Goal: Task Accomplishment & Management: Manage account settings

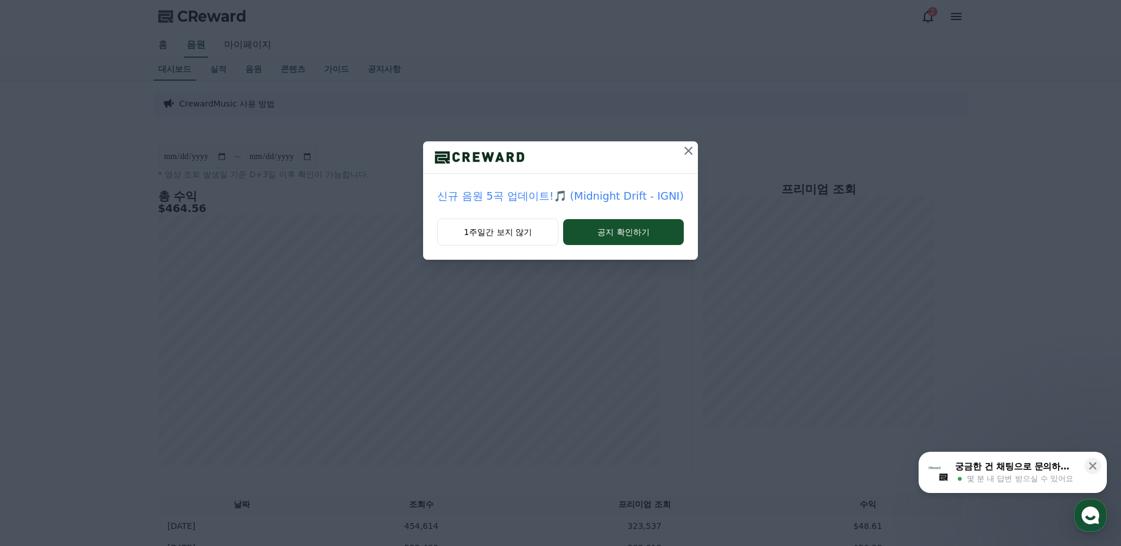
click at [688, 153] on icon at bounding box center [689, 151] width 14 height 14
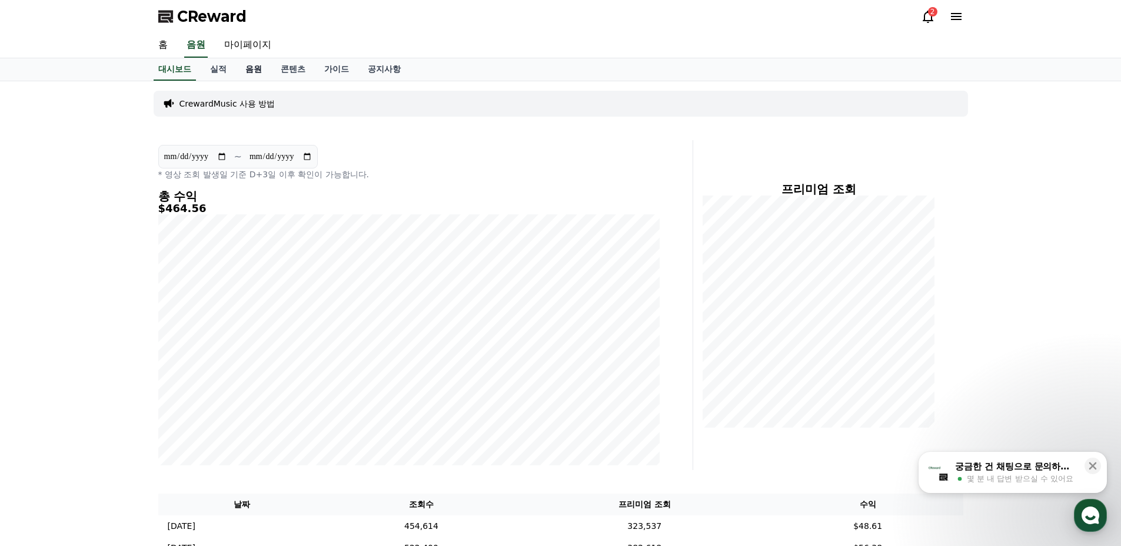
click at [254, 74] on link "음원" at bounding box center [253, 69] width 35 height 22
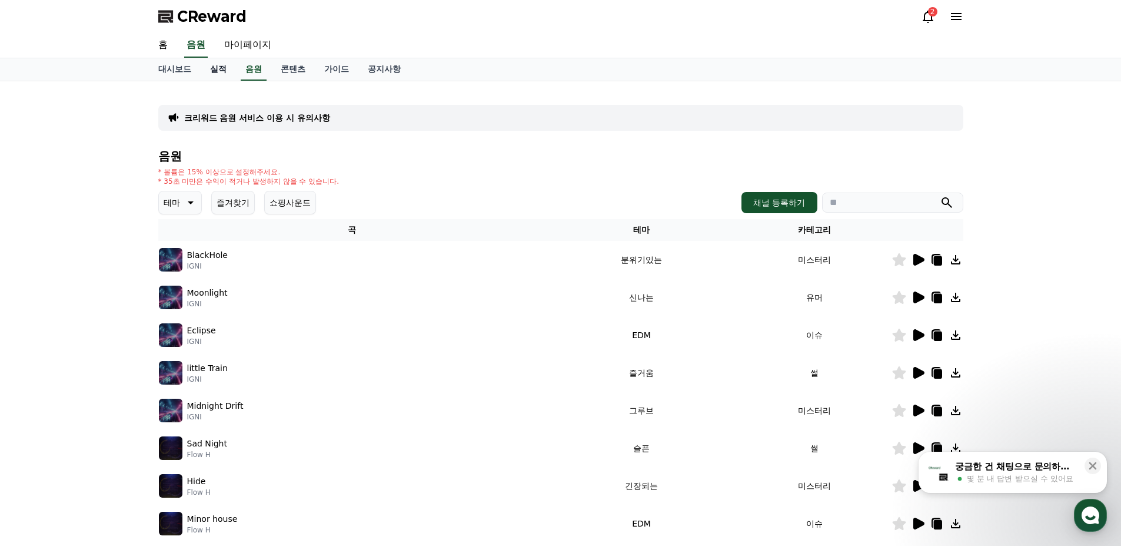
click at [213, 71] on link "실적" at bounding box center [218, 69] width 35 height 22
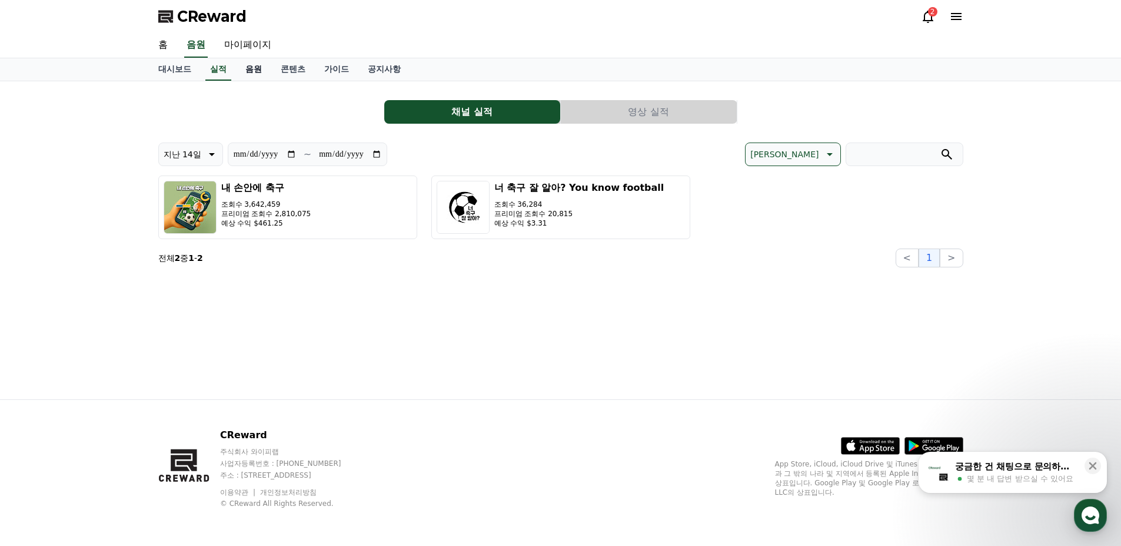
click at [249, 69] on link "음원" at bounding box center [253, 69] width 35 height 22
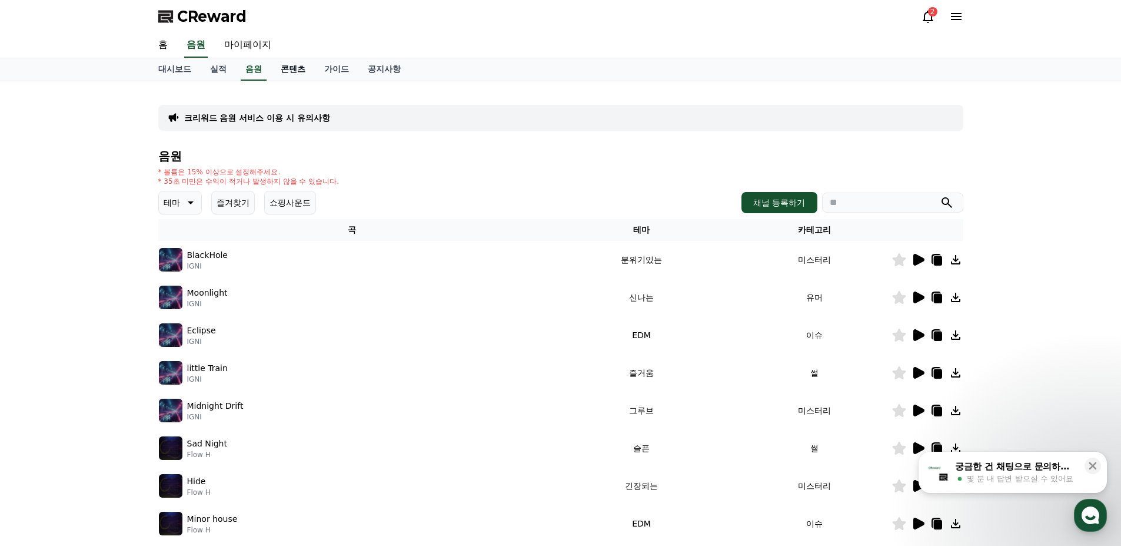
click at [284, 66] on link "콘텐츠" at bounding box center [293, 69] width 44 height 22
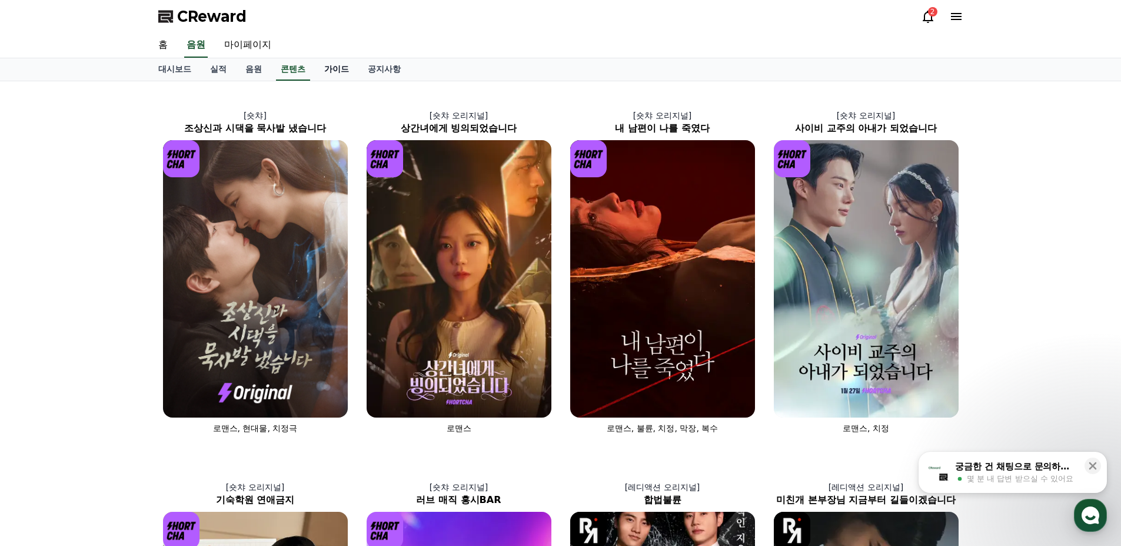
click at [327, 70] on link "가이드" at bounding box center [337, 69] width 44 height 22
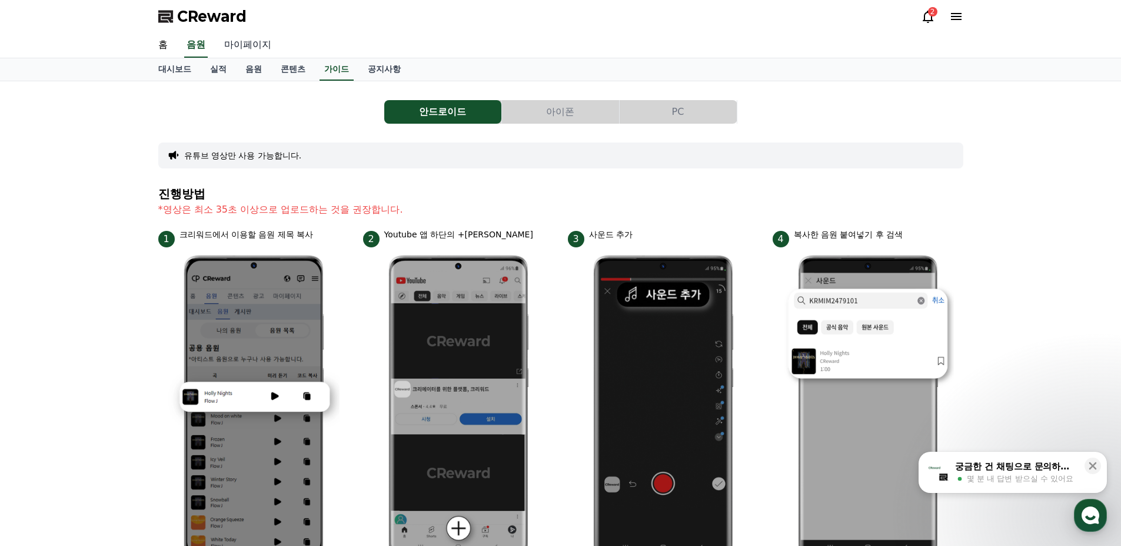
click at [235, 47] on link "마이페이지" at bounding box center [248, 45] width 66 height 25
select select "**********"
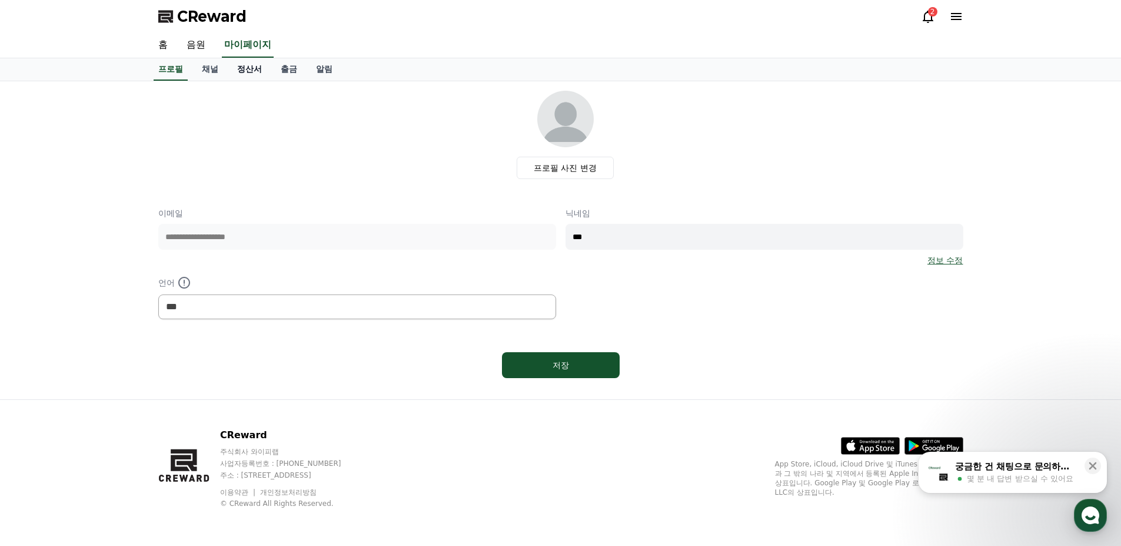
click at [250, 72] on link "정산서" at bounding box center [250, 69] width 44 height 22
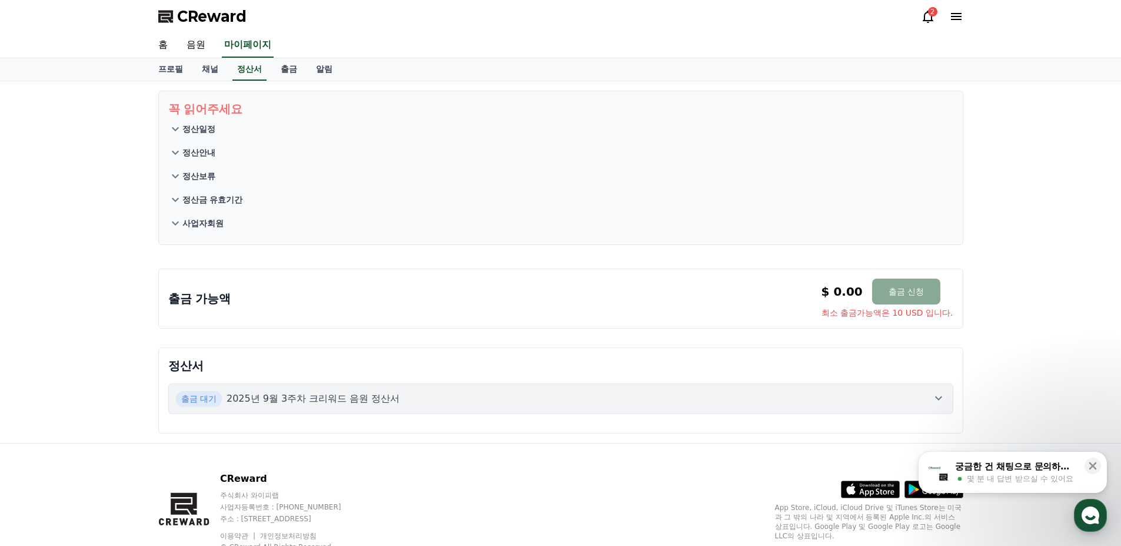
click at [663, 387] on button "출금 대기 2025년 9월 3주차 크리워드 음원 정산서" at bounding box center [560, 398] width 785 height 31
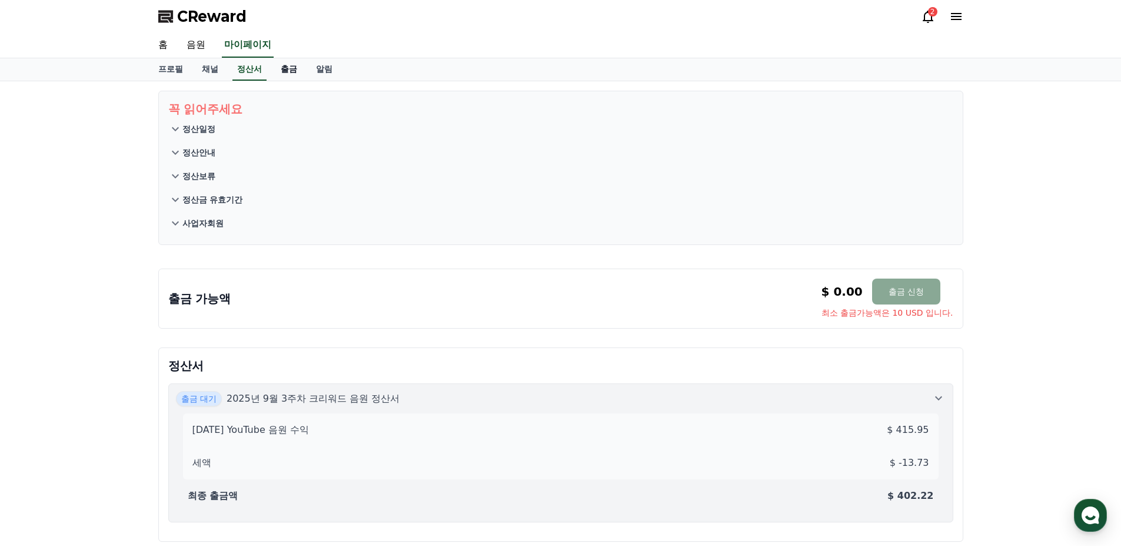
click at [293, 66] on link "출금" at bounding box center [288, 69] width 35 height 22
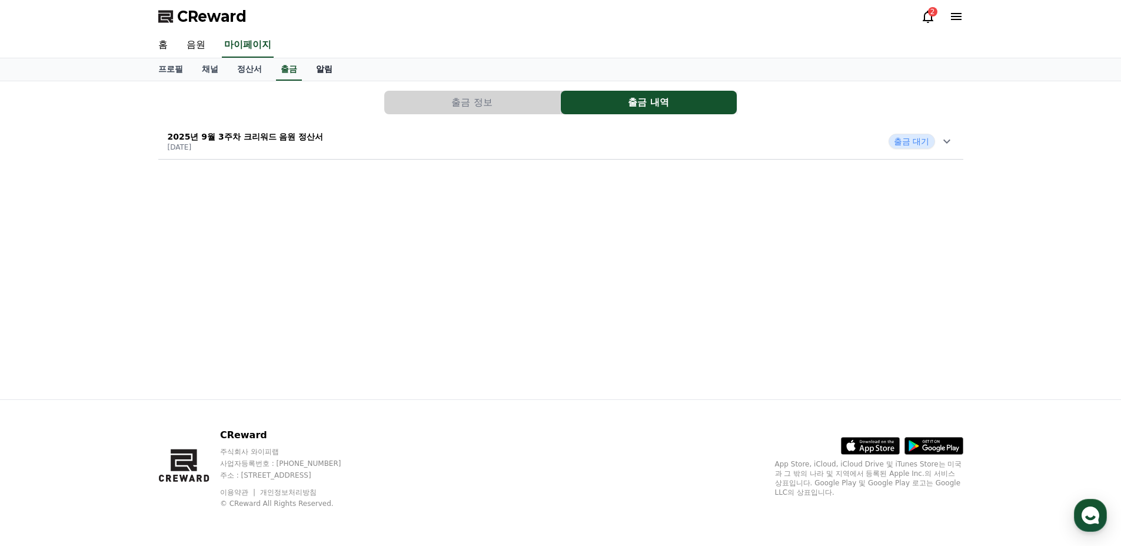
click at [316, 69] on link "알림" at bounding box center [324, 69] width 35 height 22
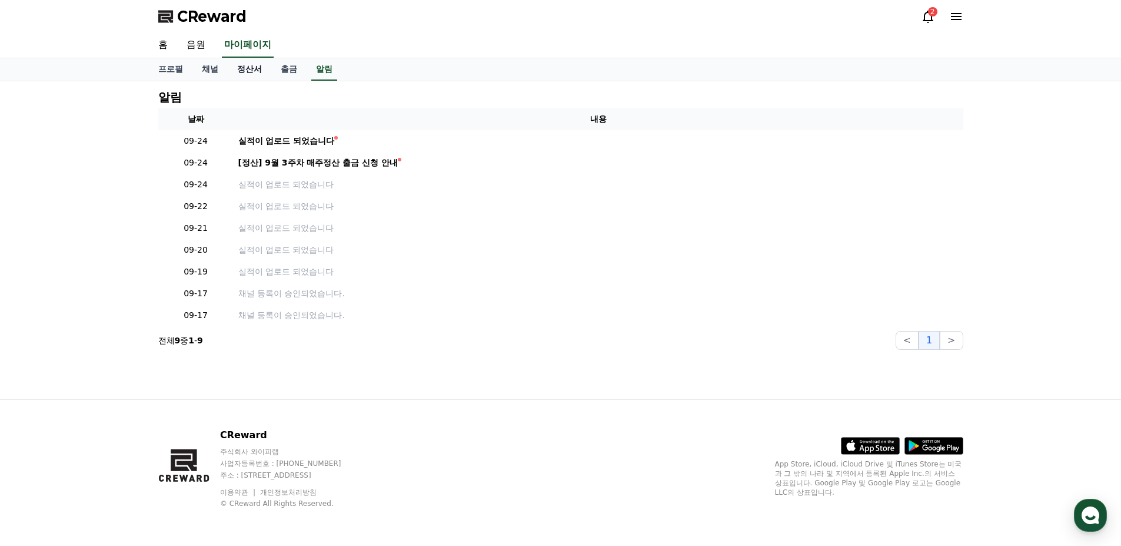
click at [250, 68] on link "정산서" at bounding box center [250, 69] width 44 height 22
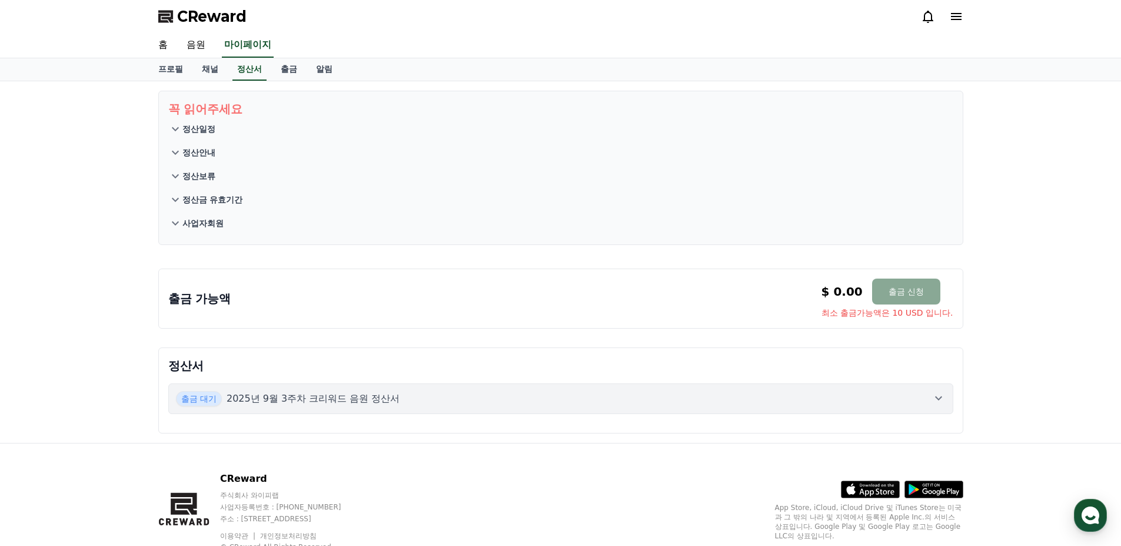
click at [320, 401] on p "2025년 9월 3주차 크리워드 음원 정산서" at bounding box center [314, 398] width 174 height 14
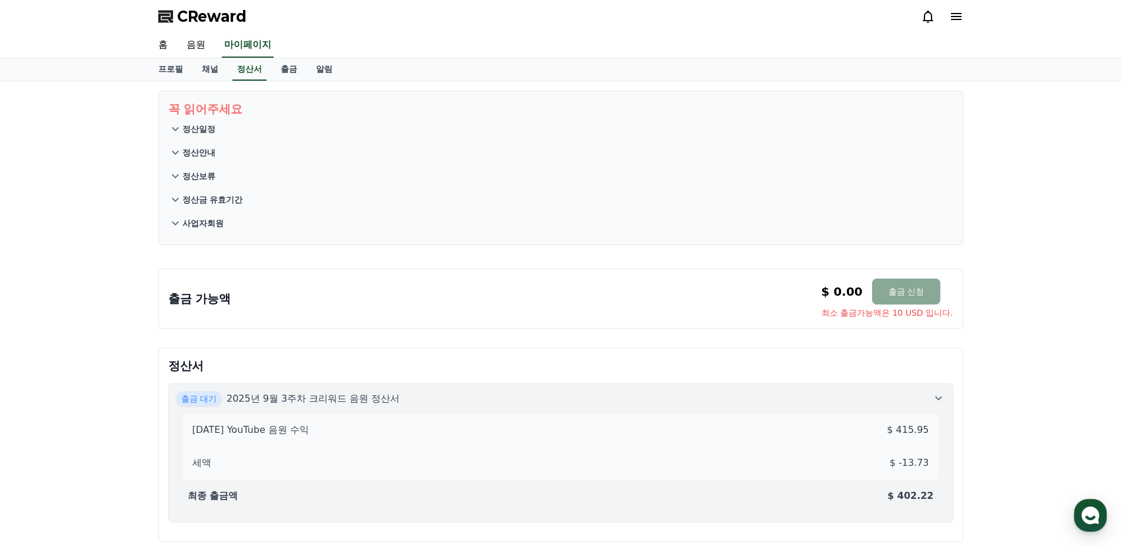
click at [905, 493] on p "$ 402.22" at bounding box center [911, 496] width 46 height 14
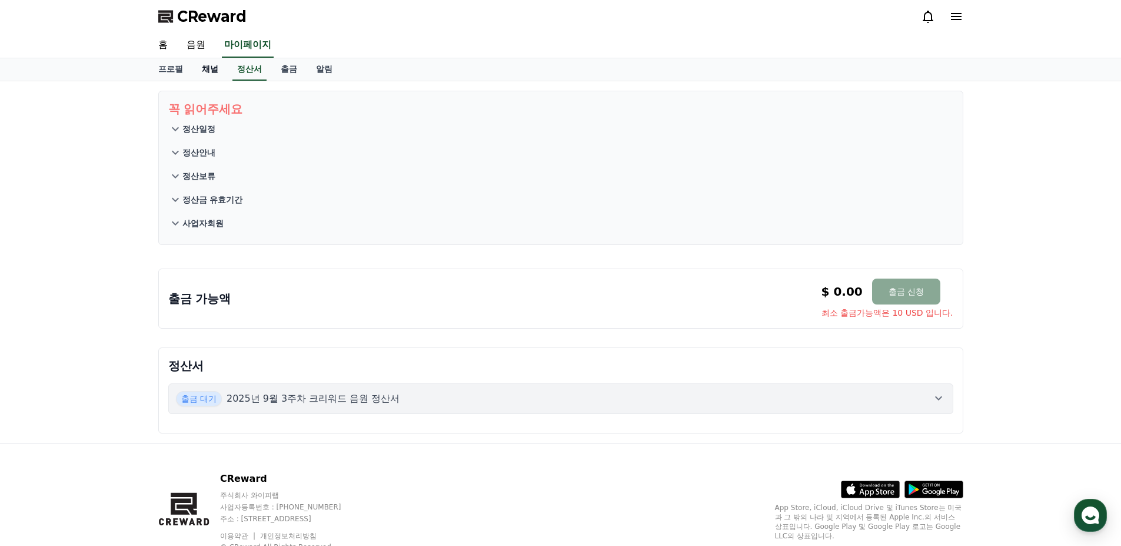
click at [205, 68] on link "채널" at bounding box center [209, 69] width 35 height 22
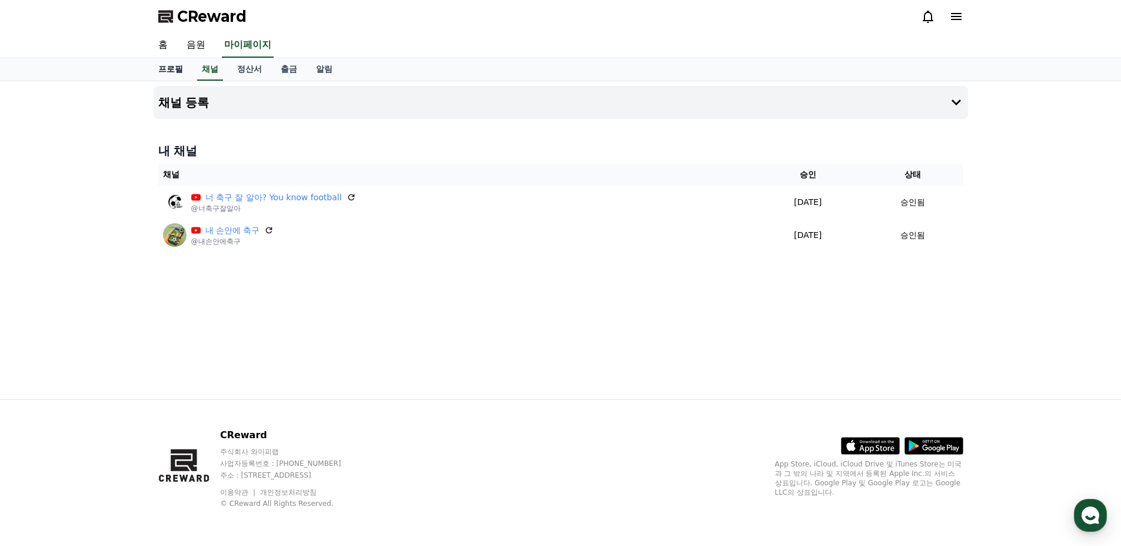
click at [176, 70] on link "프로필" at bounding box center [171, 69] width 44 height 22
select select "**********"
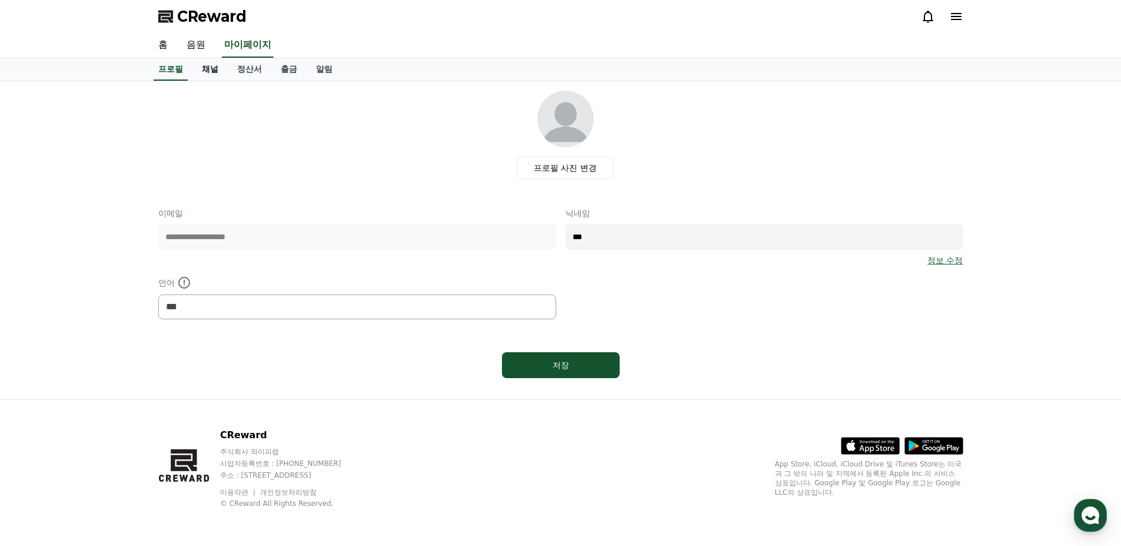
click at [215, 67] on link "채널" at bounding box center [209, 69] width 35 height 22
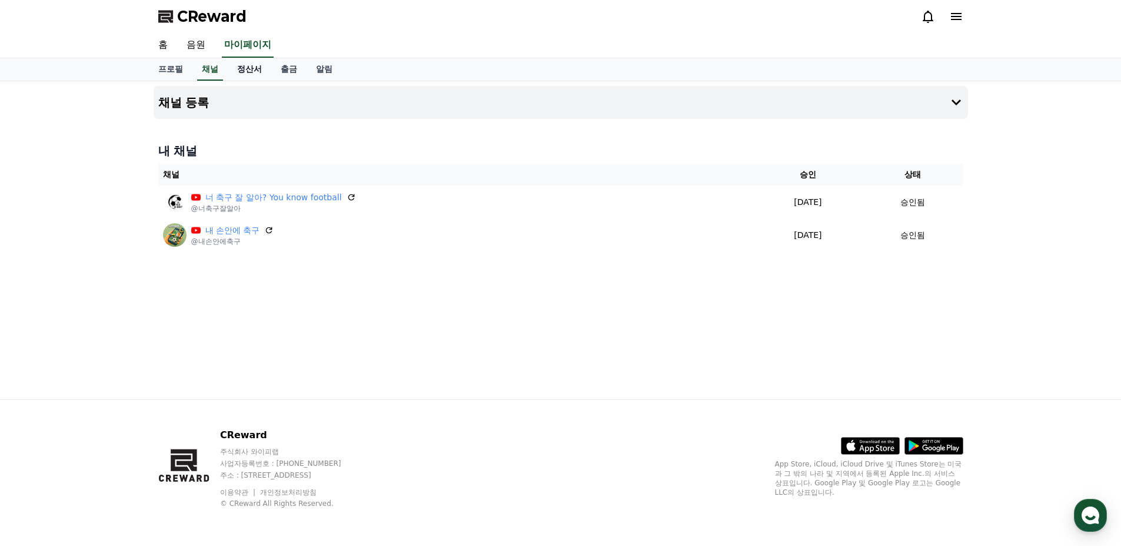
click at [243, 68] on link "정산서" at bounding box center [250, 69] width 44 height 22
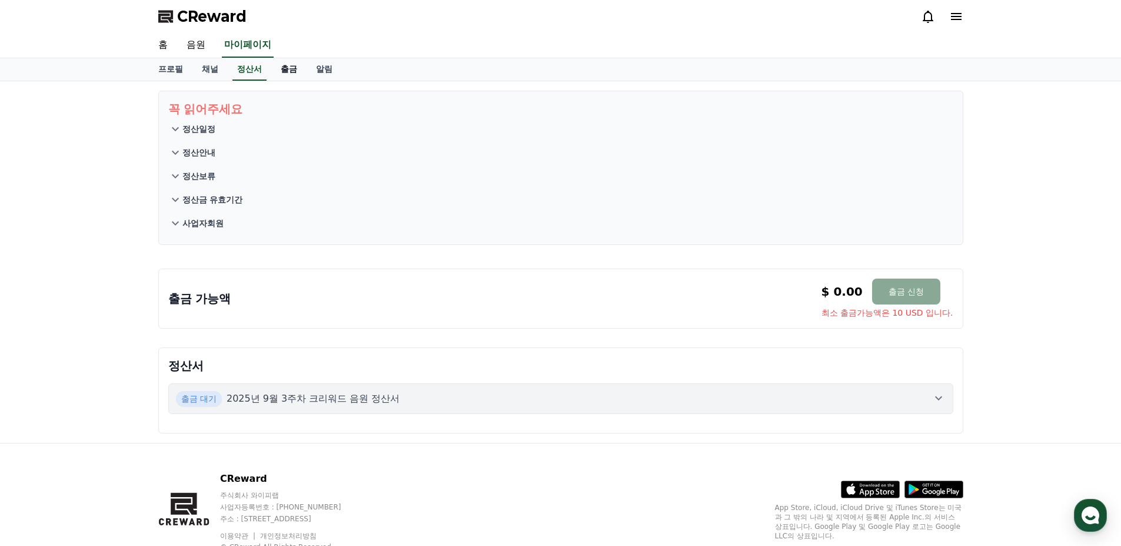
click at [274, 68] on link "출금" at bounding box center [288, 69] width 35 height 22
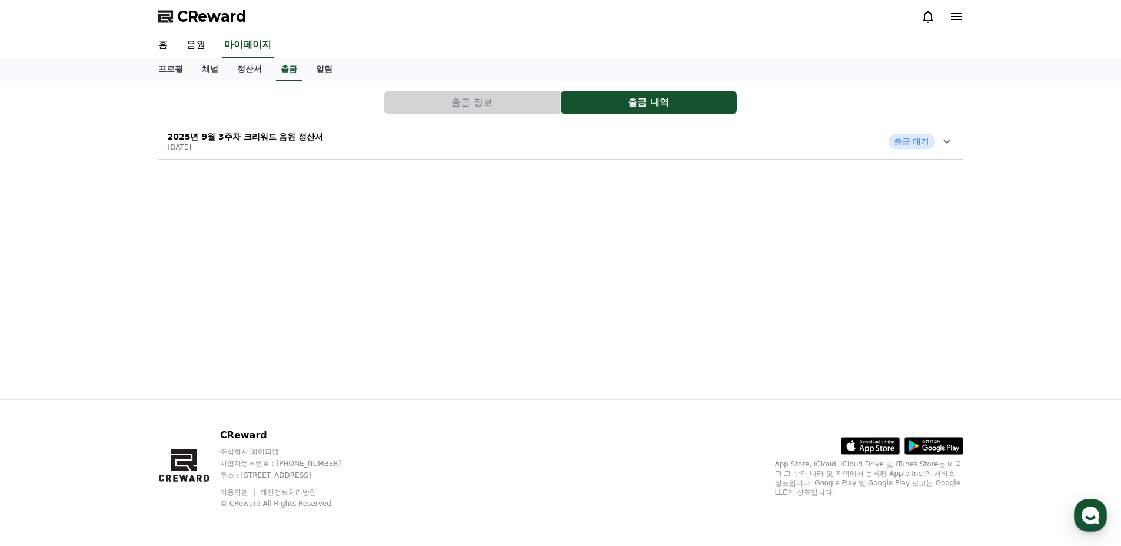
click at [332, 138] on div "2025년 9월 3주차 크리워드 음원 정산서 [DATE] 출금 대기" at bounding box center [560, 141] width 805 height 31
click at [167, 47] on link "홈" at bounding box center [163, 45] width 28 height 25
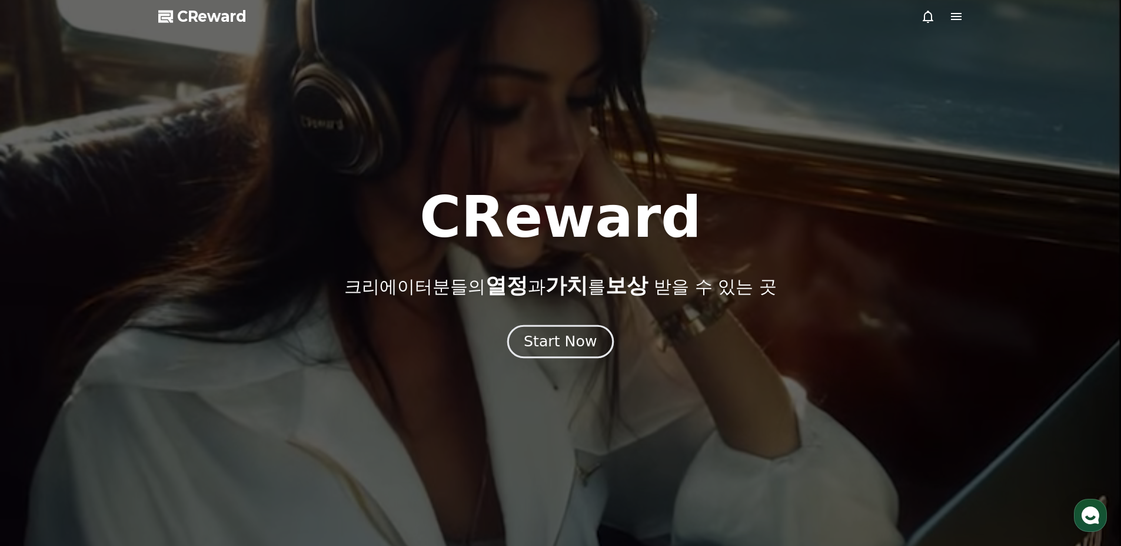
click at [573, 343] on div "Start Now" at bounding box center [560, 341] width 73 height 20
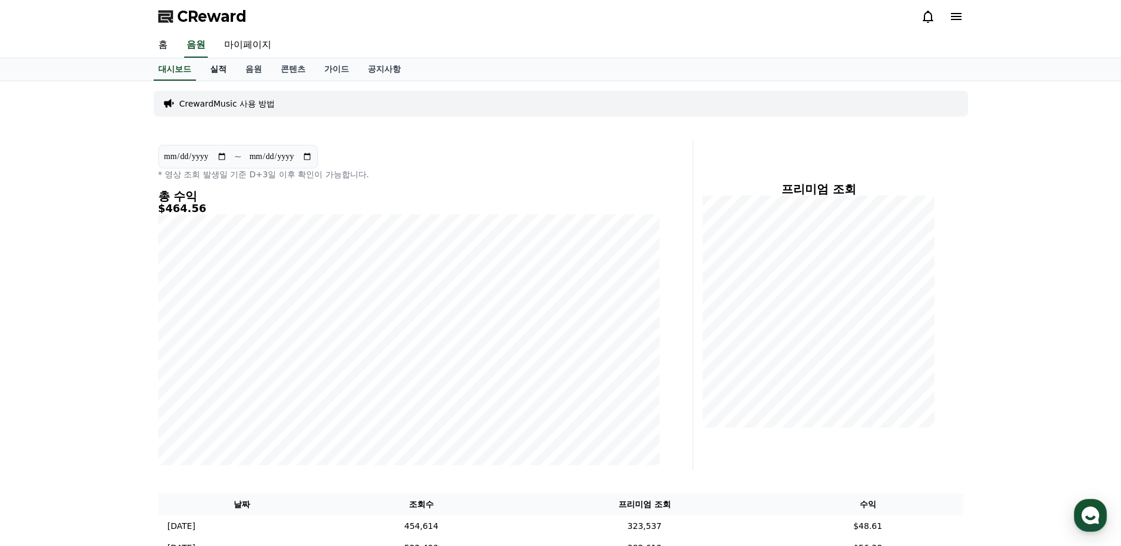
click at [218, 65] on link "실적" at bounding box center [218, 69] width 35 height 22
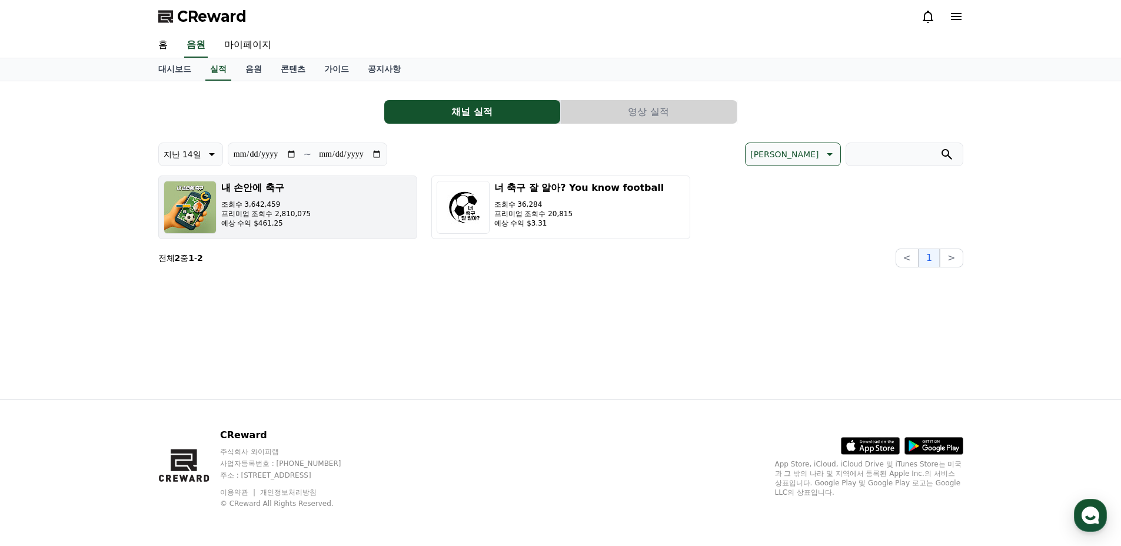
click at [260, 218] on p "예상 수익 $461.25" at bounding box center [266, 222] width 90 height 9
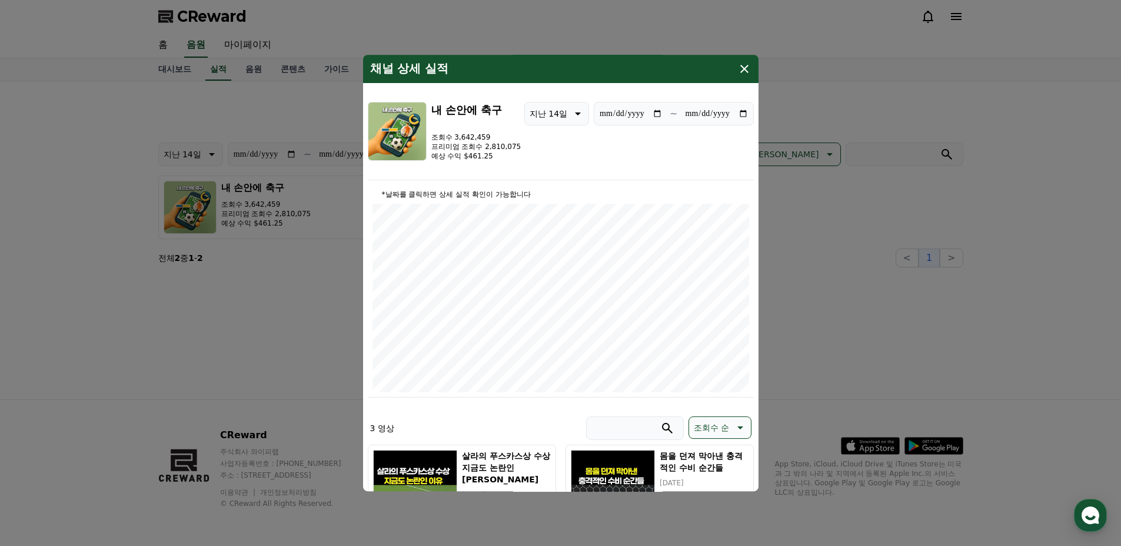
click at [741, 72] on icon "modal" at bounding box center [745, 69] width 8 height 8
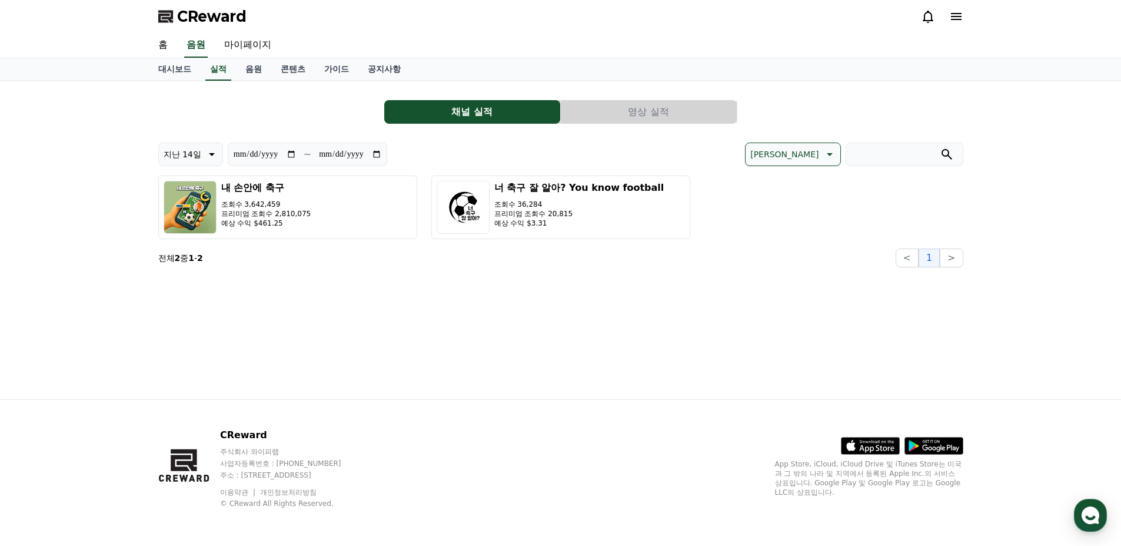
click at [672, 379] on div "**********" at bounding box center [561, 240] width 824 height 318
